Goal: Information Seeking & Learning: Learn about a topic

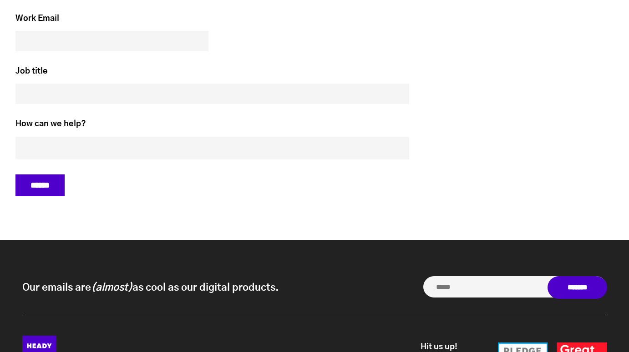
scroll to position [3925, 0]
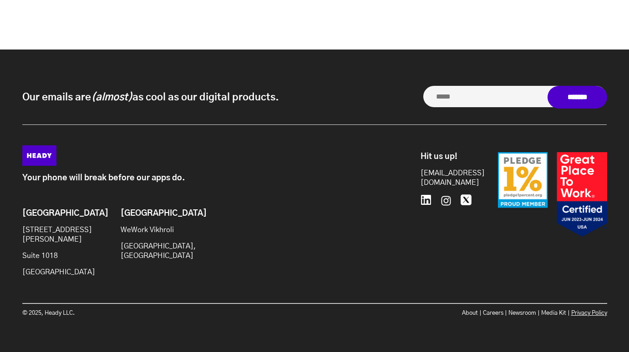
click at [589, 312] on link "Privacy Policy" at bounding box center [589, 314] width 36 height 6
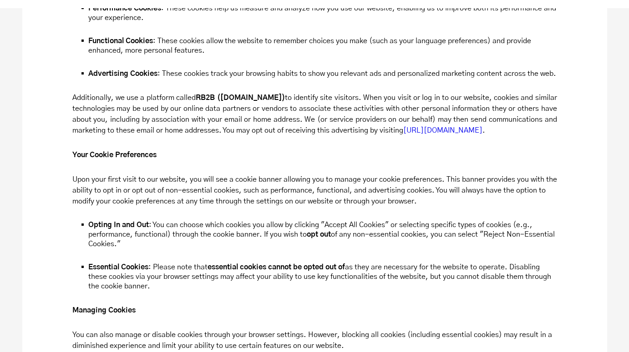
scroll to position [1260, 0]
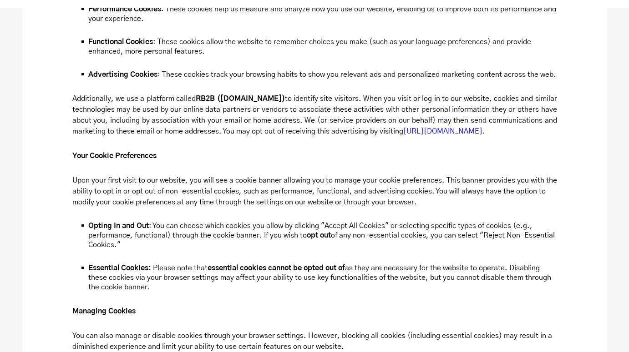
click at [401, 93] on p "Additionally, we use a platform called RB2B ([DOMAIN_NAME]) to identify site vi…" at bounding box center [314, 115] width 484 height 44
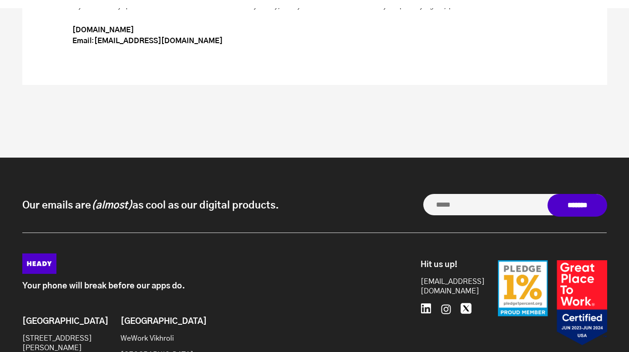
scroll to position [3372, 0]
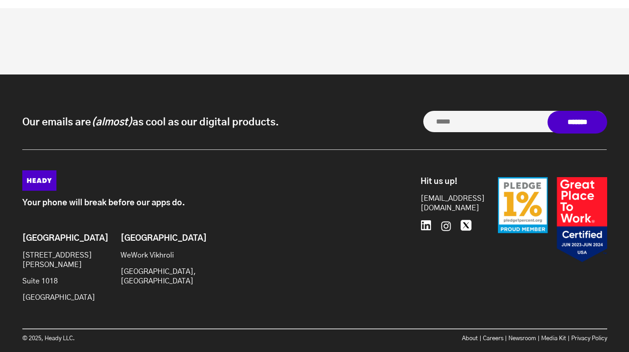
click at [40, 171] on img at bounding box center [39, 181] width 34 height 20
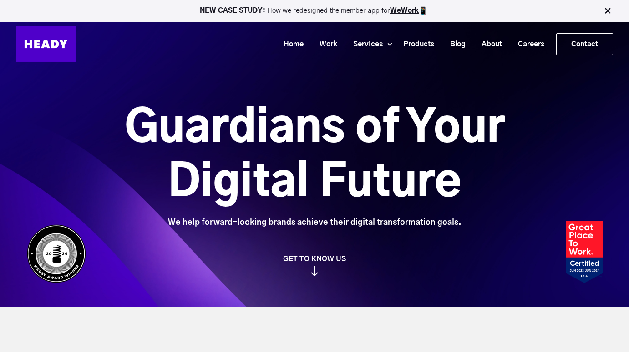
click at [497, 49] on link "About" at bounding box center [488, 44] width 36 height 17
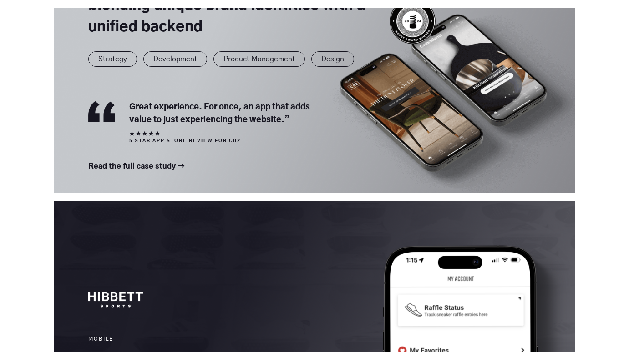
scroll to position [1099, 0]
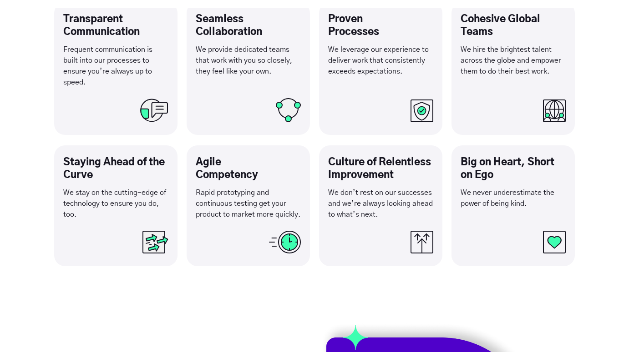
scroll to position [1739, 0]
click at [554, 244] on img at bounding box center [554, 242] width 23 height 23
click at [480, 175] on h4 "Big on Heart, Short on Ego" at bounding box center [512, 168] width 105 height 25
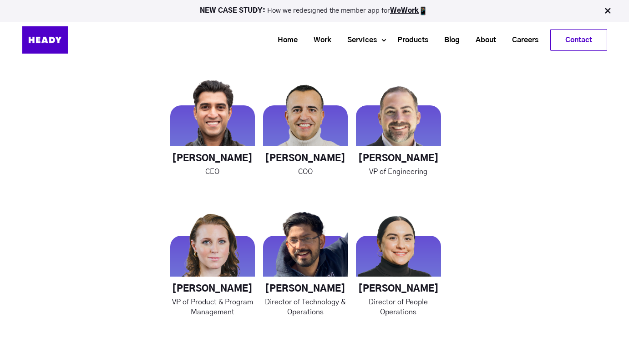
scroll to position [1285, 0]
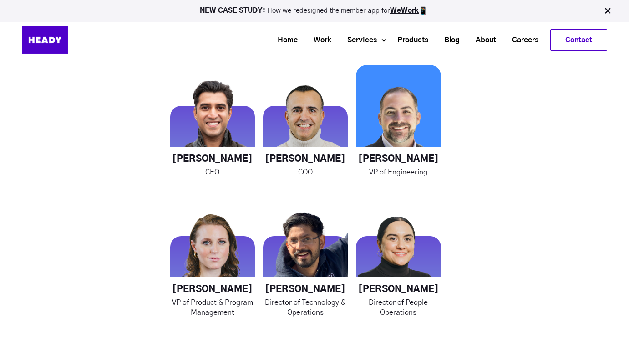
click at [401, 132] on img at bounding box center [398, 107] width 85 height 85
click at [395, 163] on h4 "Chris Galatioto" at bounding box center [398, 159] width 85 height 11
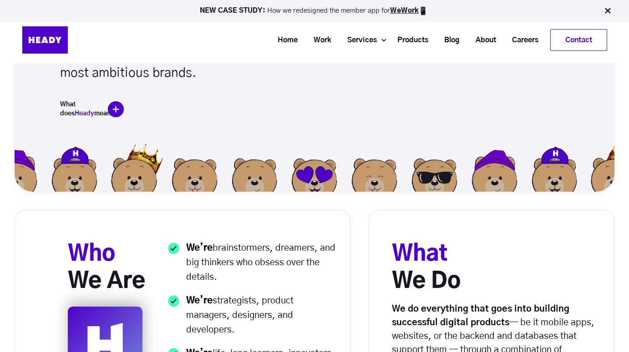
scroll to position [150, 0]
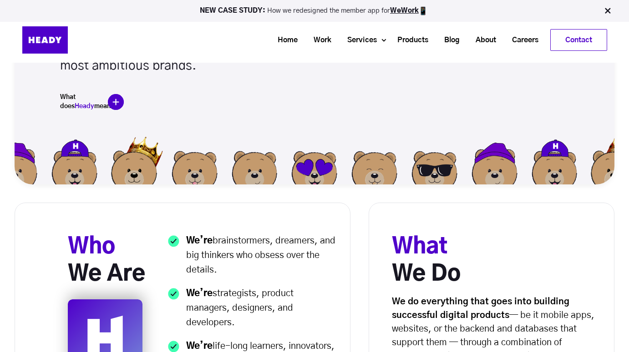
click at [120, 101] on img at bounding box center [116, 102] width 16 height 16
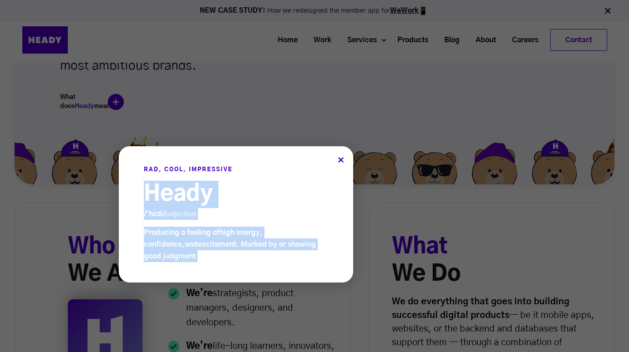
drag, startPoint x: 140, startPoint y: 194, endPoint x: 378, endPoint y: 267, distance: 249.5
click at [378, 267] on div "× RAD, COOL, IMPRESSIVE Heady /ˈhɛdi/ adjective Producing a feeling of high ene…" at bounding box center [314, 176] width 629 height 352
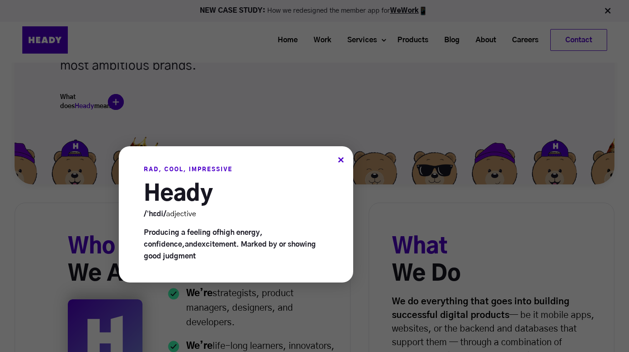
click at [341, 161] on div "×" at bounding box center [340, 161] width 6 height 10
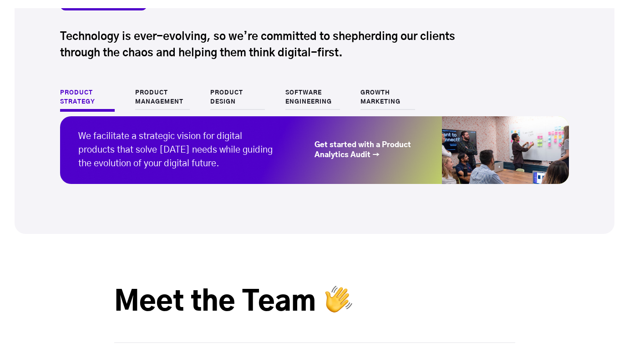
scroll to position [942, 0]
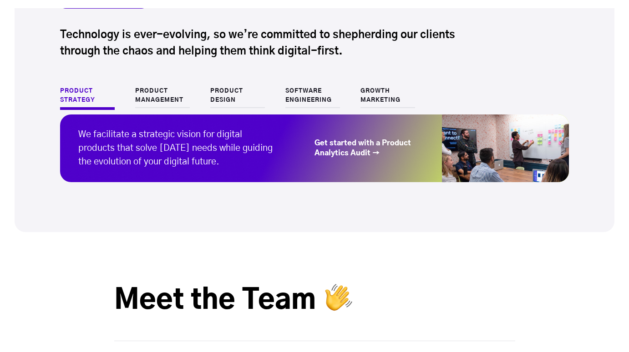
click at [149, 98] on link "Product Management" at bounding box center [162, 97] width 55 height 21
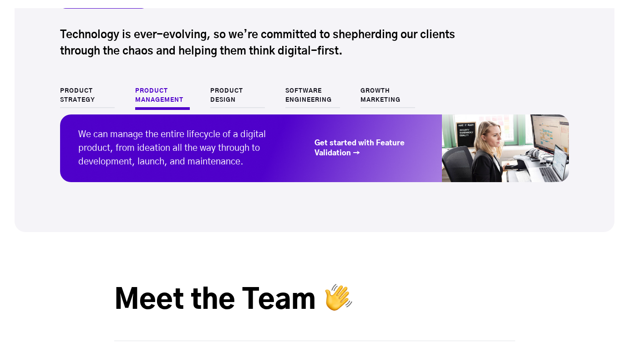
click at [230, 98] on link "Product Design" at bounding box center [237, 97] width 55 height 21
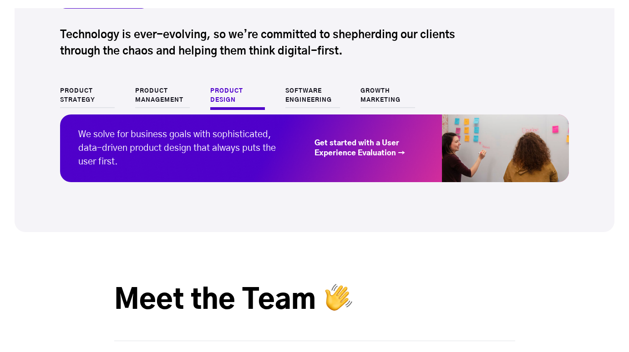
click at [321, 97] on link "Software Engineering" at bounding box center [312, 97] width 55 height 21
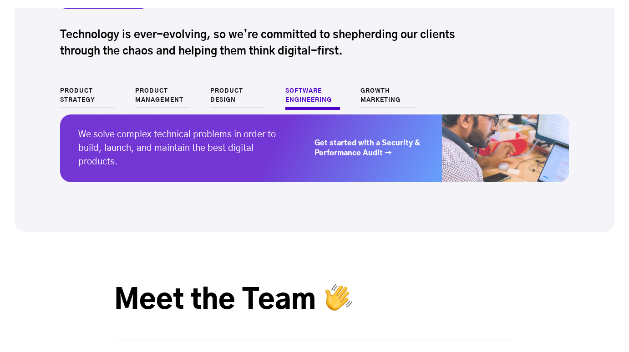
click at [372, 97] on link "Growth Marketing" at bounding box center [387, 97] width 55 height 21
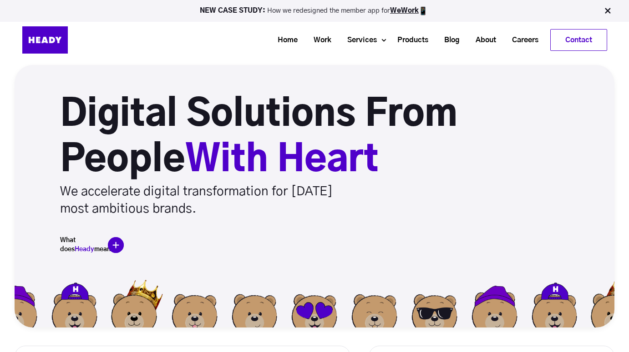
scroll to position [0, 0]
